Goal: Check status

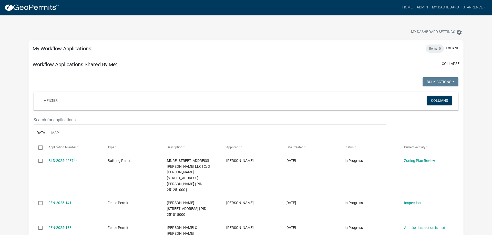
select select "3: 100"
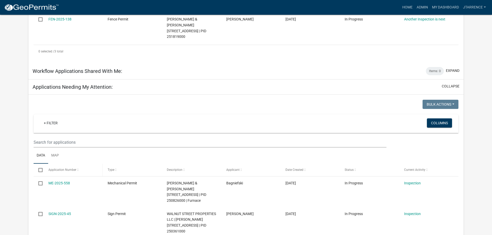
scroll to position [209, 0]
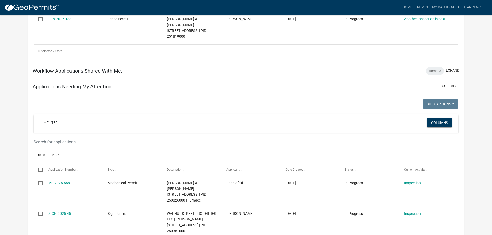
click at [95, 137] on input "text" at bounding box center [210, 142] width 353 height 11
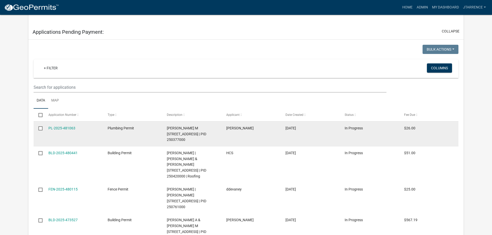
scroll to position [261, 0]
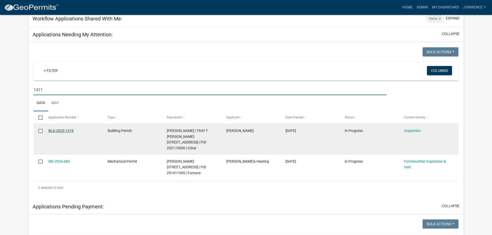
type input "1411"
click at [55, 129] on link "BLD-2025-1319" at bounding box center [60, 131] width 25 height 4
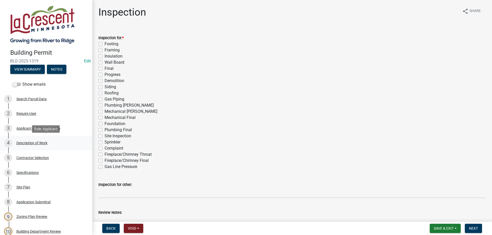
click at [44, 144] on div "Description of Work" at bounding box center [31, 143] width 31 height 4
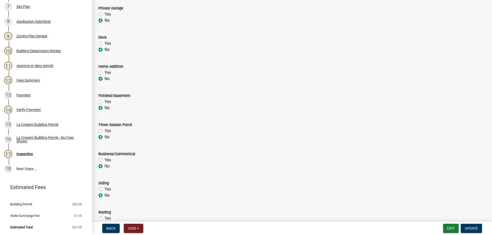
scroll to position [63, 0]
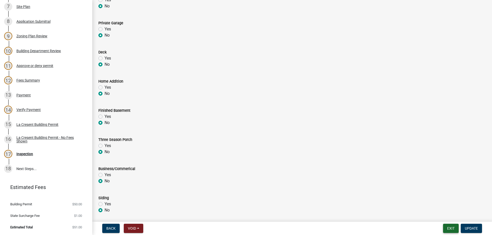
click at [449, 228] on button "Exit" at bounding box center [451, 228] width 16 height 9
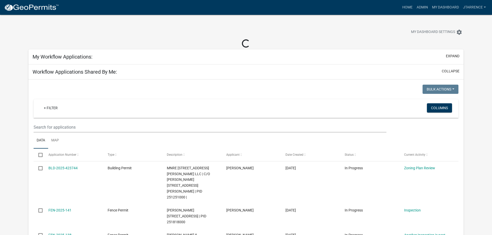
select select "3: 100"
